Goal: Check status: Check status

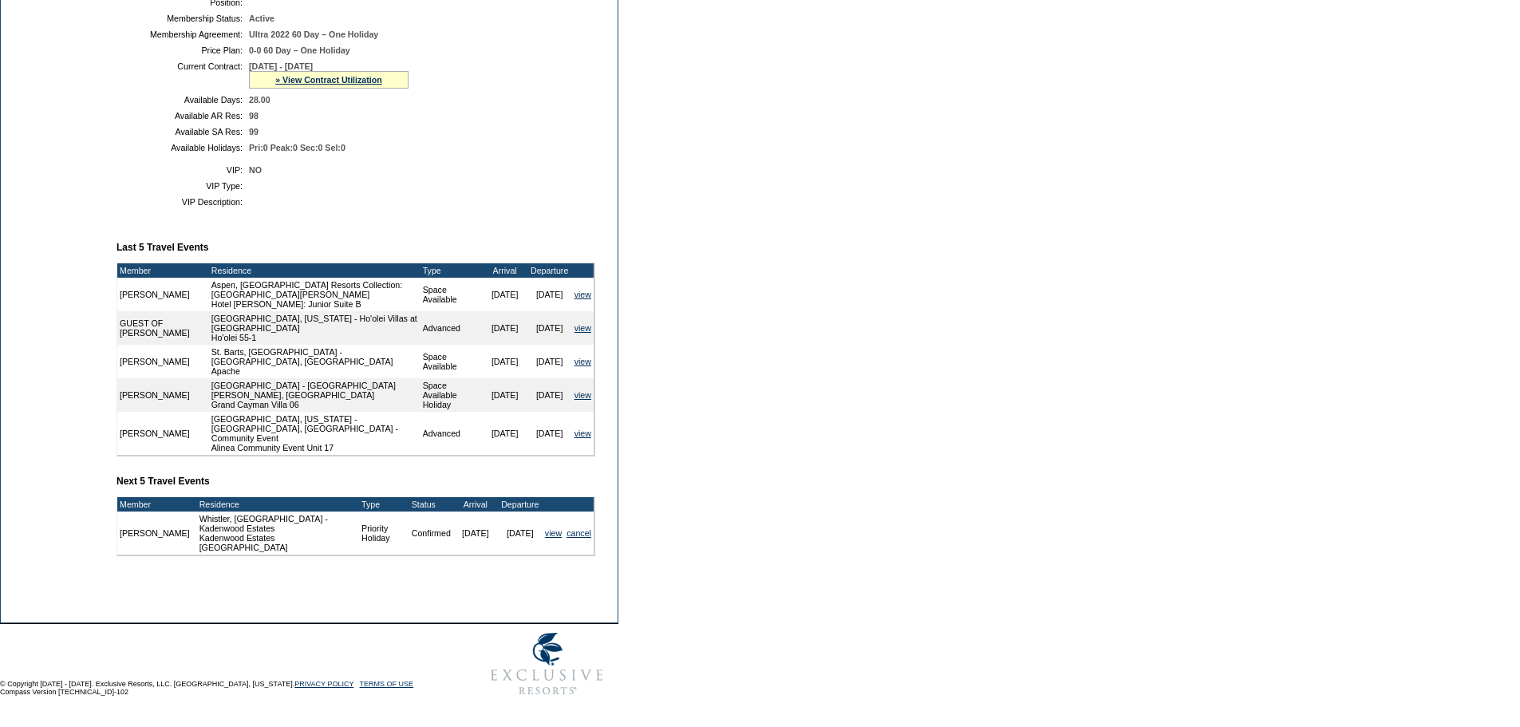
scroll to position [256, 0]
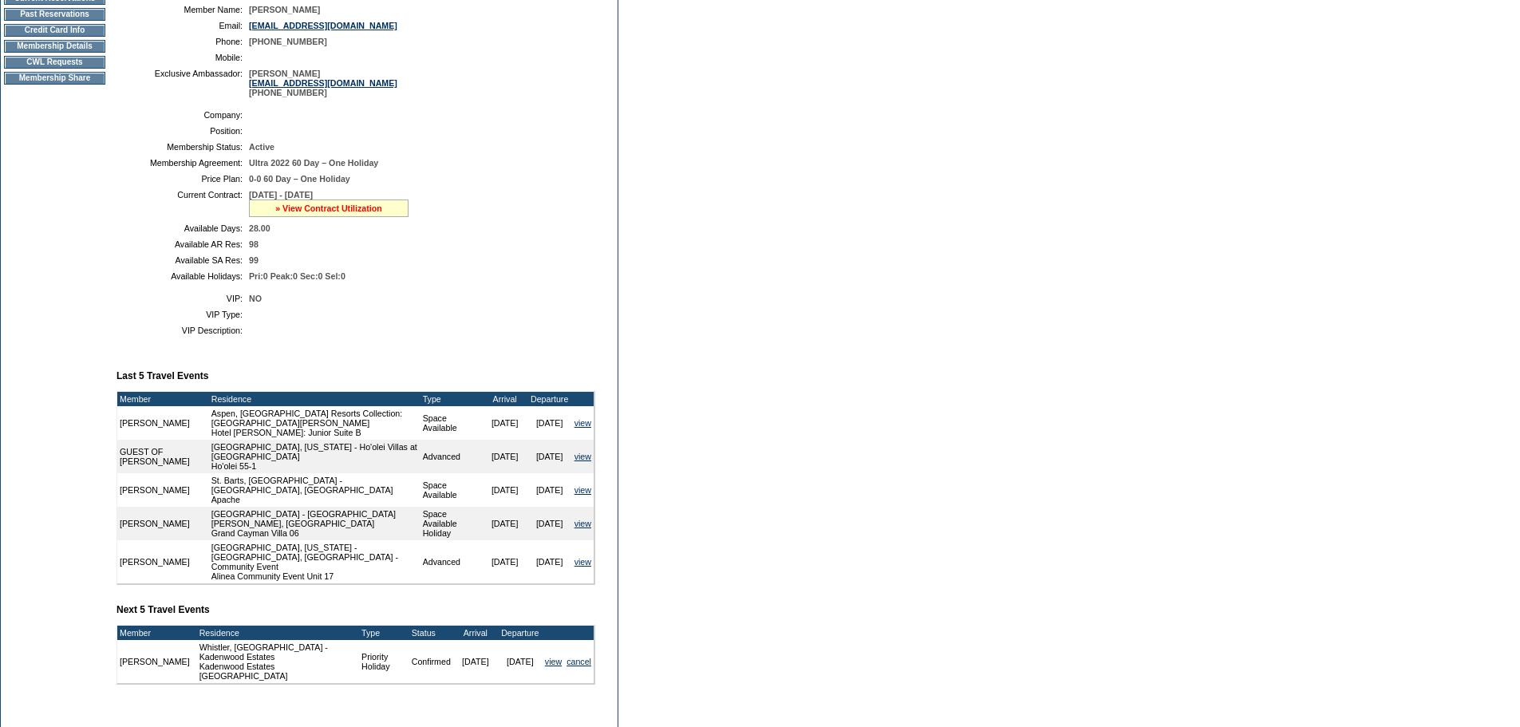
click at [320, 213] on link "» View Contract Utilization" at bounding box center [328, 209] width 107 height 10
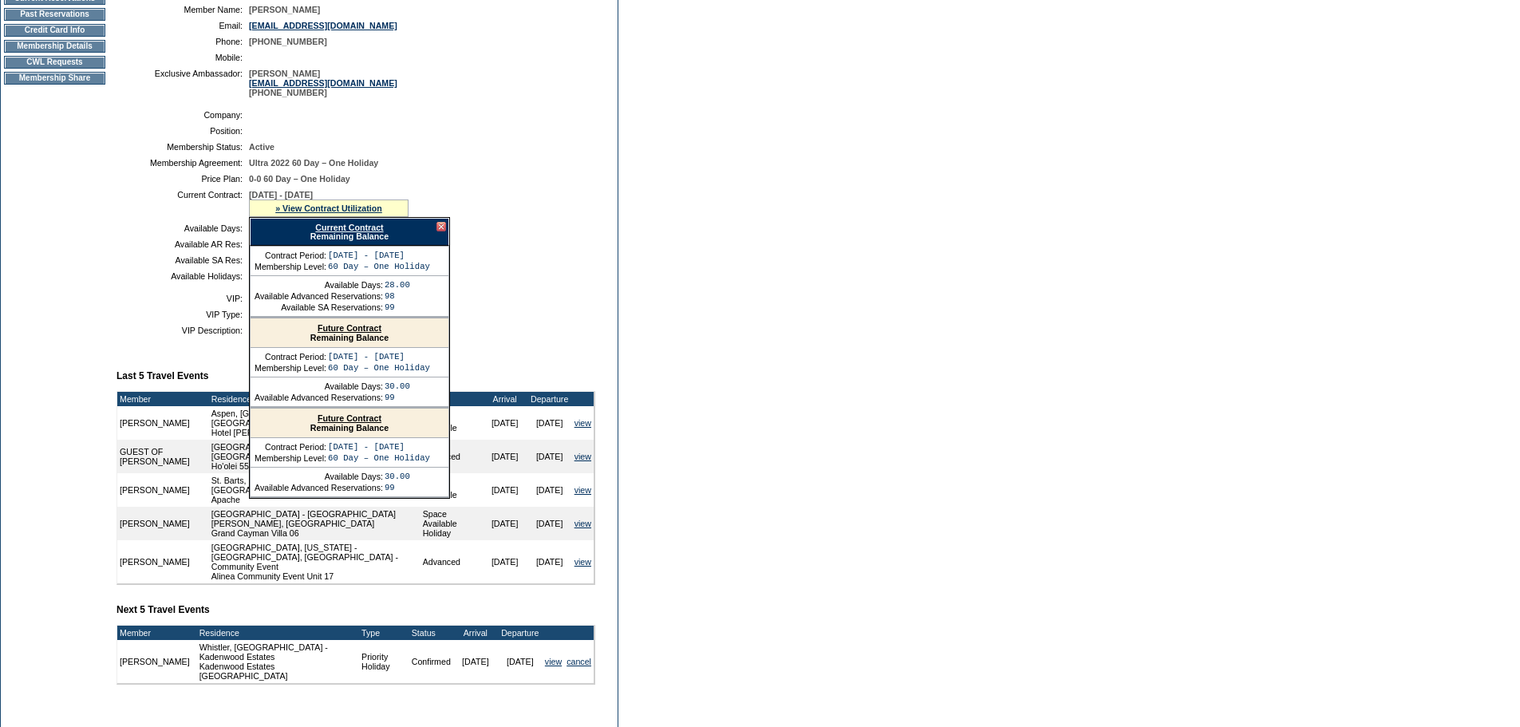
click at [334, 232] on link "Current Contract" at bounding box center [349, 228] width 68 height 10
click at [441, 231] on div at bounding box center [442, 227] width 10 height 10
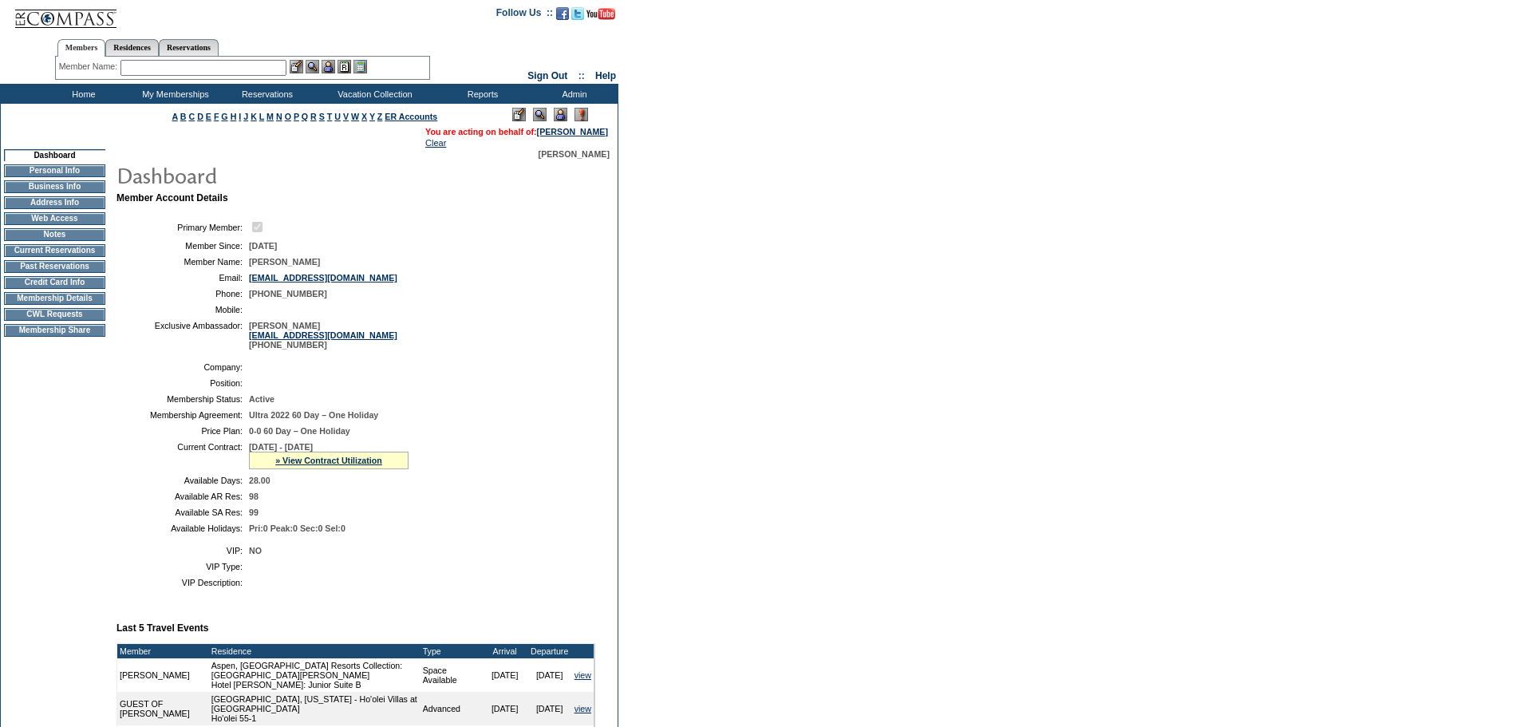
scroll to position [0, 0]
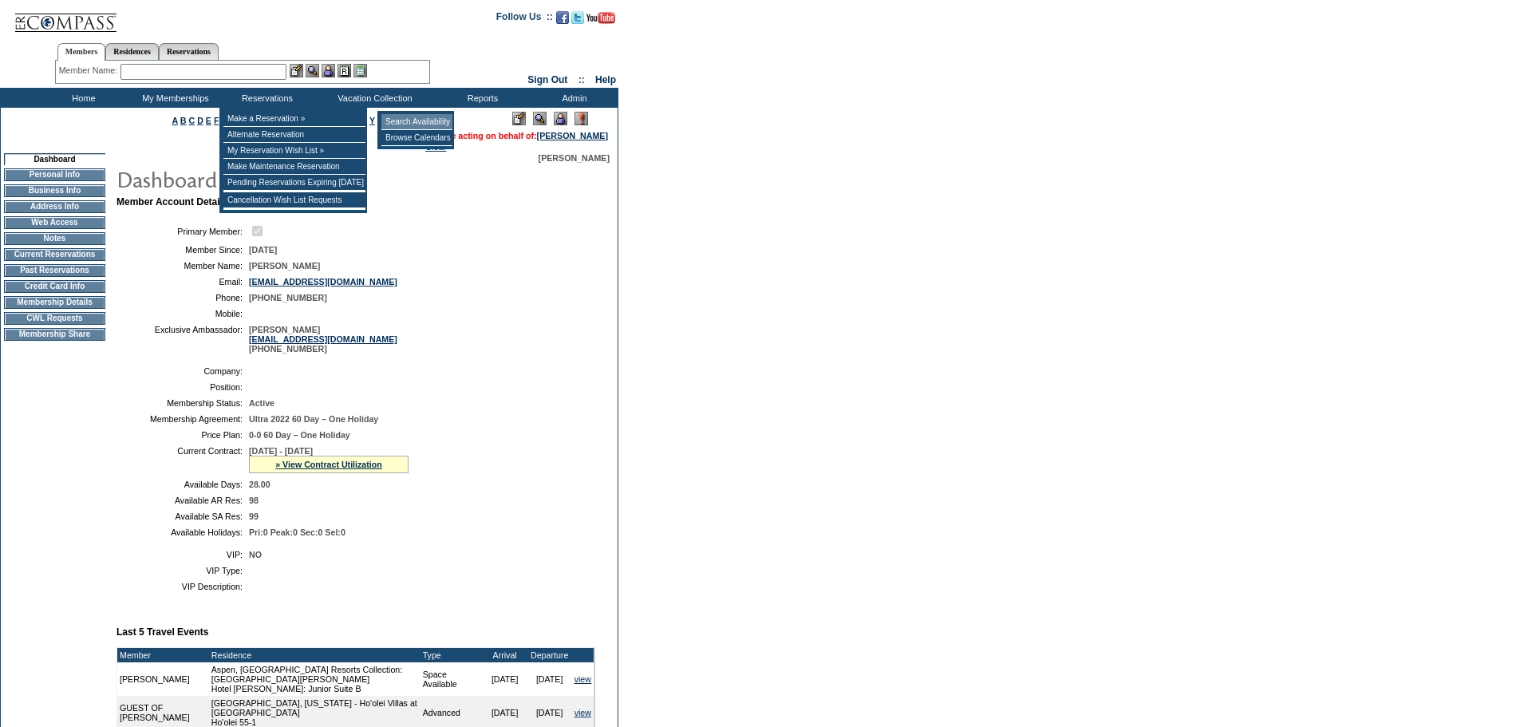
click at [401, 120] on td "Search Availability" at bounding box center [416, 122] width 71 height 16
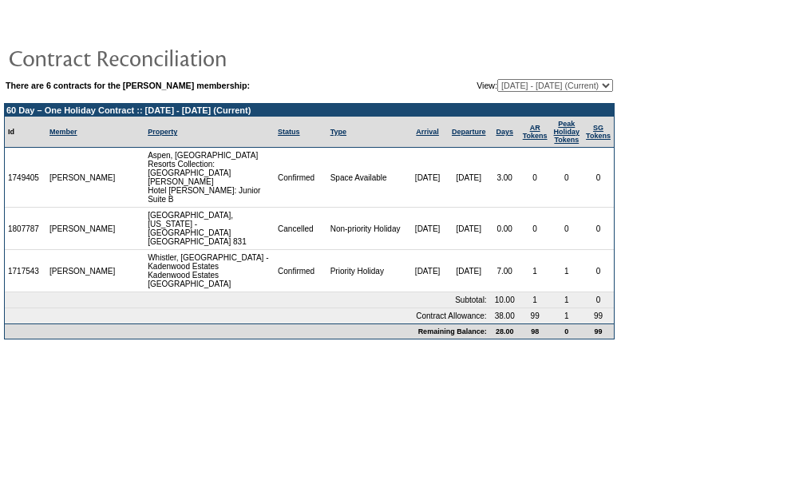
click at [544, 89] on select "[DATE] - [DATE] [DATE] - [DATE] [DATE] - [DATE] (Current) [DATE] - [DATE] [DATE…" at bounding box center [555, 85] width 116 height 13
select select "130797"
click at [497, 80] on select "[DATE] - [DATE] [DATE] - [DATE] [DATE] - [DATE] (Current) [DATE] - [DATE] [DATE…" at bounding box center [555, 85] width 116 height 13
